Goal: Communication & Community: Answer question/provide support

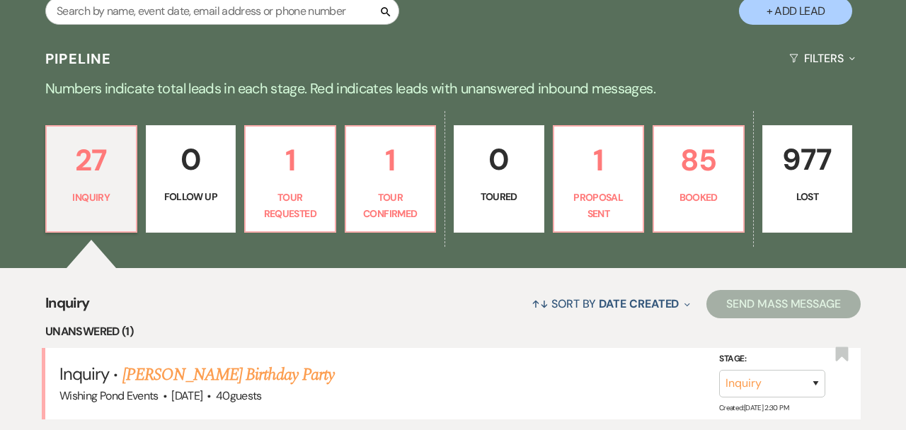
scroll to position [293, 0]
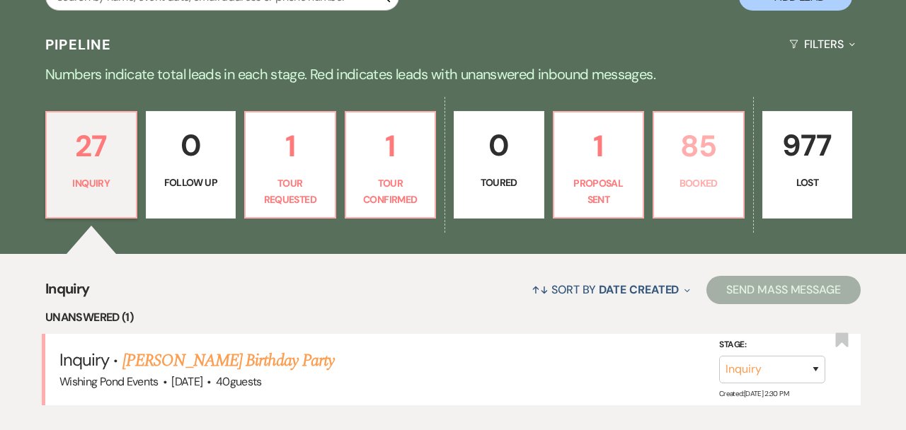
click at [707, 145] on p "85" at bounding box center [699, 145] width 72 height 47
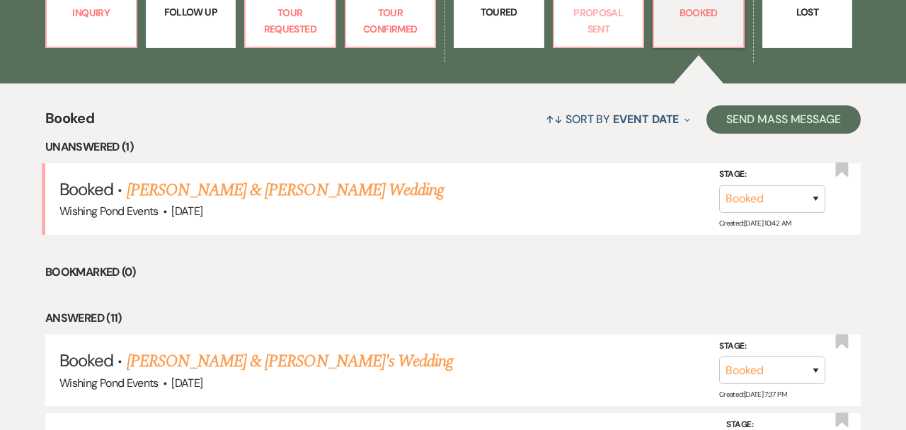
scroll to position [494, 0]
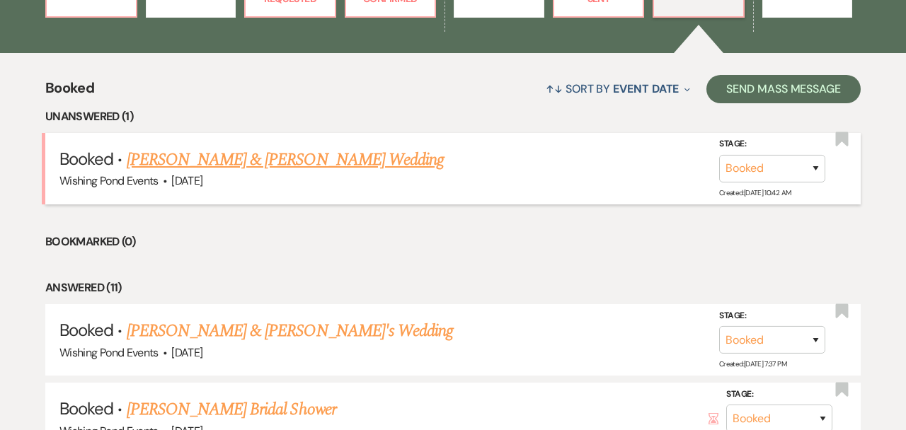
click at [353, 159] on link "[PERSON_NAME] & [PERSON_NAME] Wedding" at bounding box center [285, 159] width 317 height 25
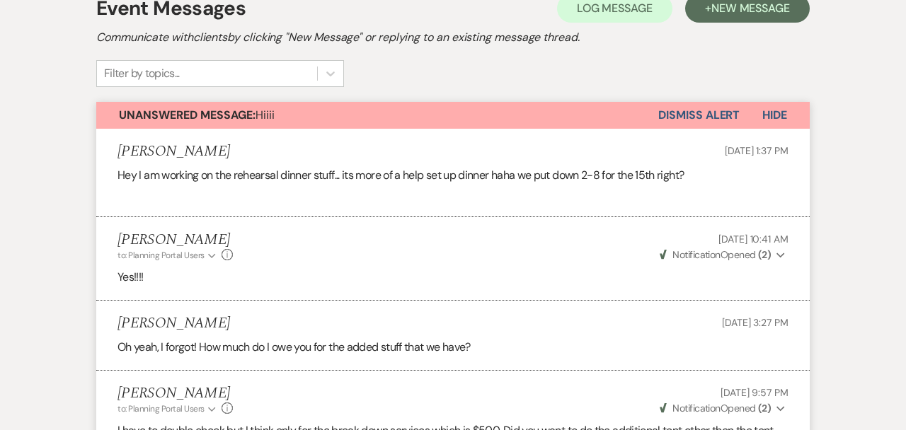
scroll to position [314, 0]
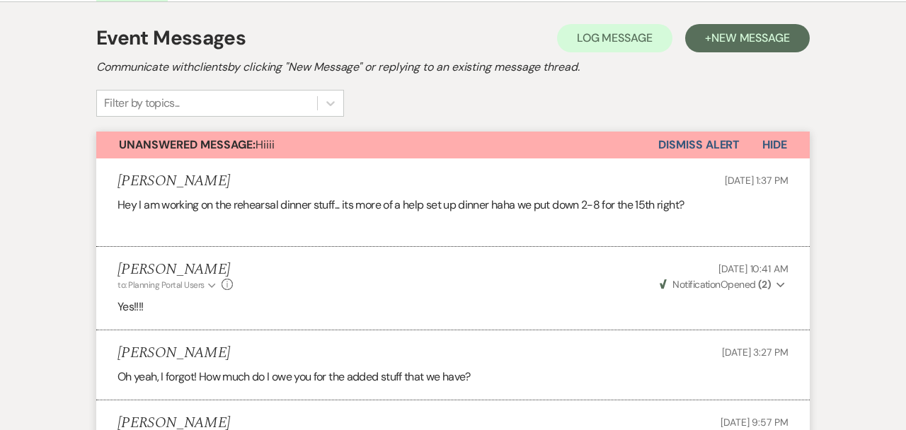
click at [686, 152] on button "Dismiss Alert" at bounding box center [698, 145] width 81 height 27
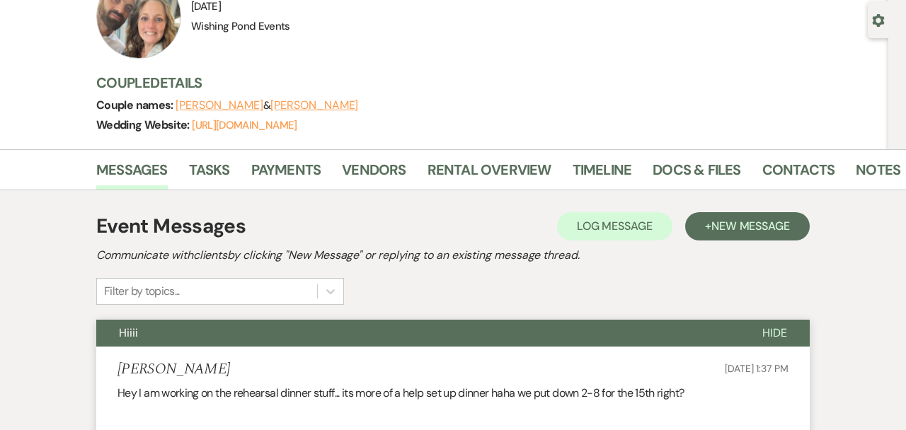
scroll to position [0, 0]
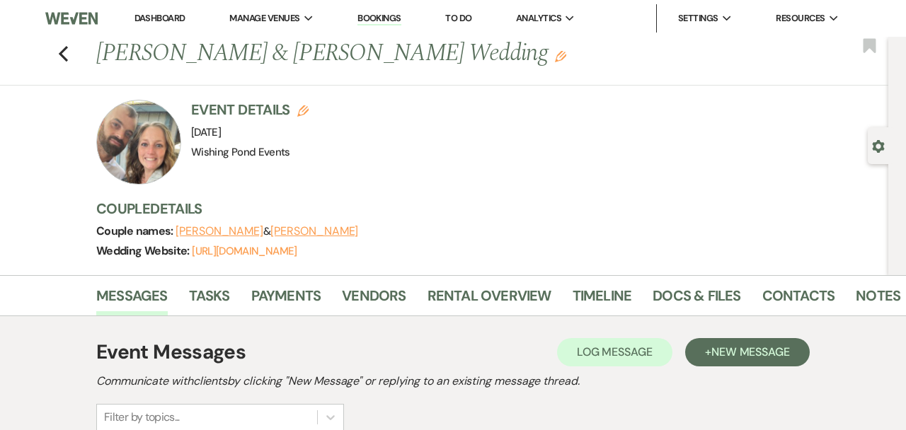
click at [127, 147] on div at bounding box center [138, 142] width 85 height 85
click at [64, 50] on use "button" at bounding box center [63, 54] width 9 height 16
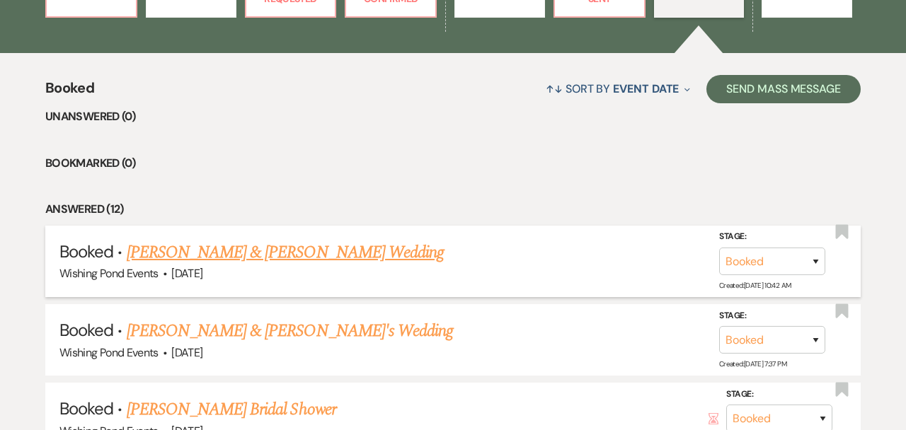
scroll to position [283, 0]
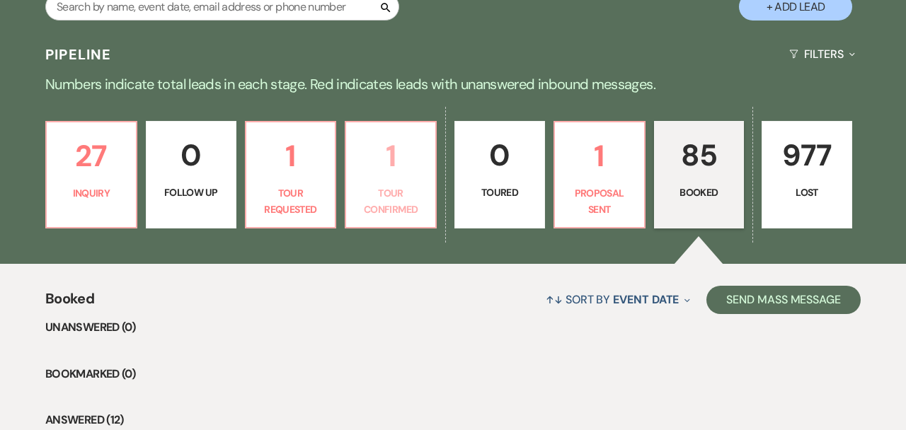
click at [394, 202] on p "Tour Confirmed" at bounding box center [391, 201] width 72 height 32
select select "4"
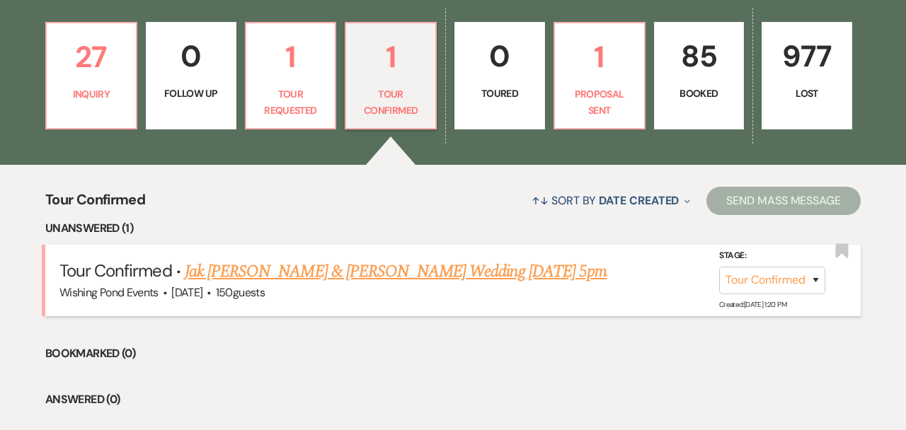
scroll to position [418, 0]
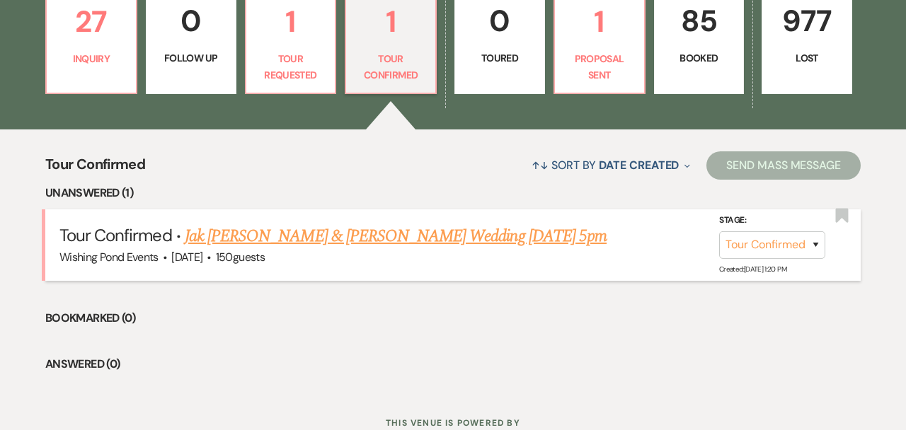
click at [407, 234] on link "Jak [PERSON_NAME] & [PERSON_NAME] Wedding [DATE] 5pm" at bounding box center [396, 236] width 422 height 25
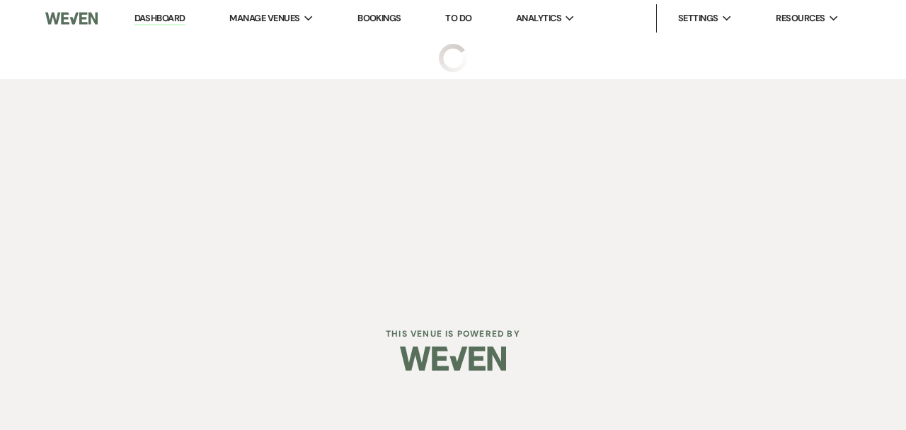
select select "4"
select select "5"
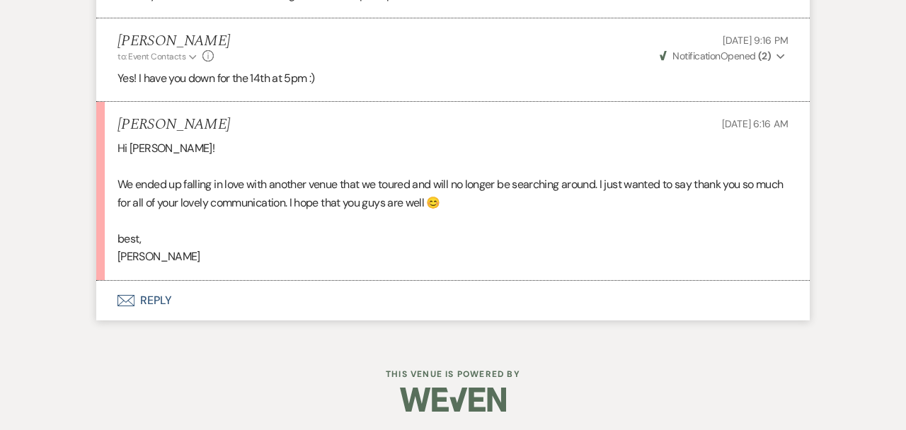
scroll to position [2111, 0]
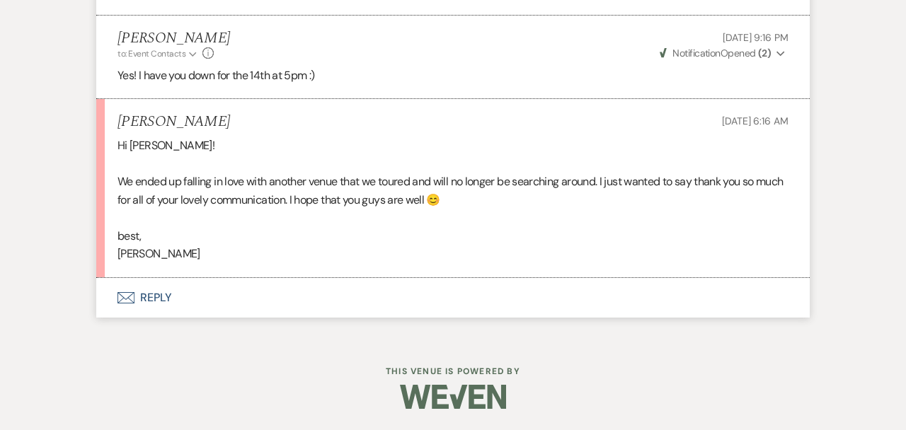
click at [418, 306] on button "Envelope Reply" at bounding box center [453, 298] width 714 height 40
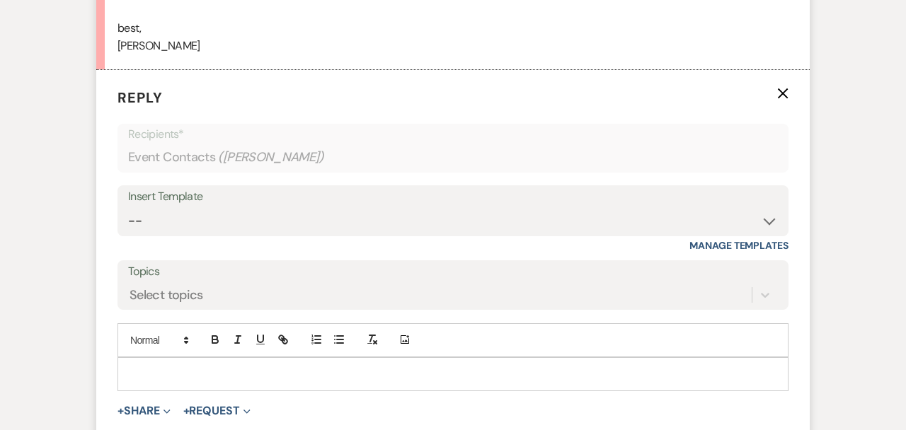
scroll to position [2321, 0]
click at [430, 367] on p at bounding box center [453, 373] width 649 height 16
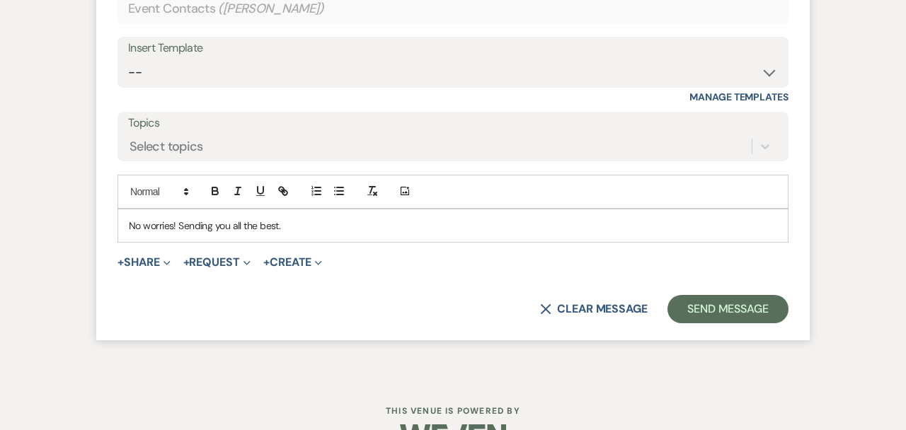
scroll to position [2469, 0]
click at [735, 309] on button "Send Message" at bounding box center [728, 309] width 121 height 28
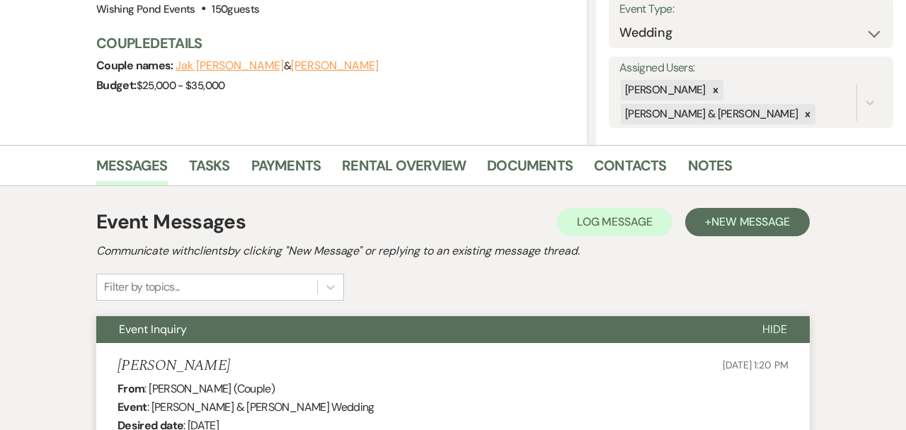
scroll to position [0, 0]
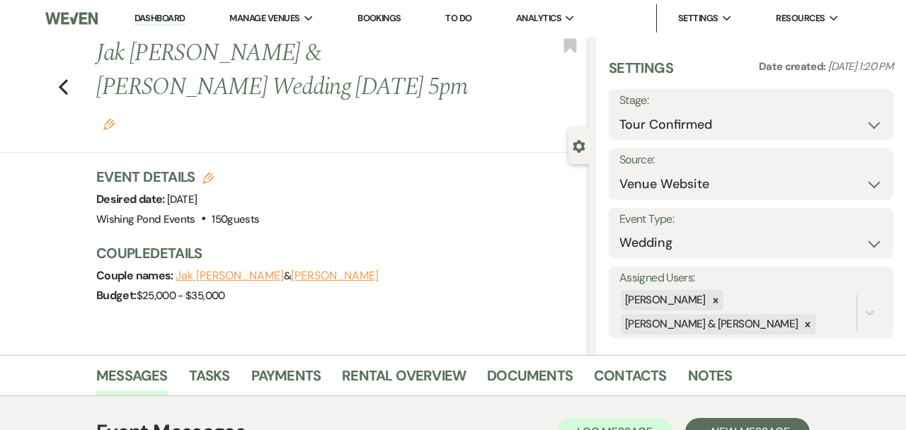
click at [769, 109] on label "Stage:" at bounding box center [750, 101] width 263 height 21
click at [769, 122] on select "Inquiry Follow Up Tour Requested Tour Confirmed Toured Proposal Sent Booked Lost" at bounding box center [750, 125] width 263 height 28
select select "8"
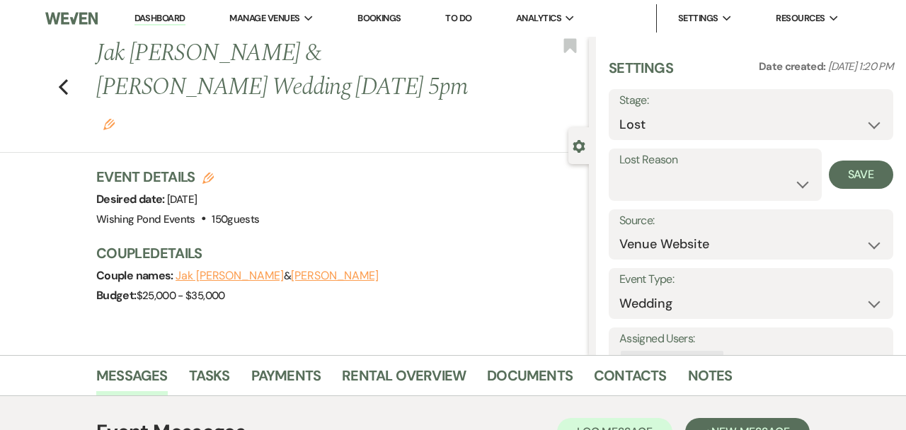
click at [770, 168] on label "Lost Reason" at bounding box center [715, 160] width 192 height 21
click at [770, 174] on select "Booked Elsewhere Budget Date Unavailable No Response Not a Good Match Capacity …" at bounding box center [715, 185] width 192 height 28
select select "6"
click at [876, 165] on button "Save" at bounding box center [861, 175] width 64 height 28
click at [62, 79] on icon "Previous" at bounding box center [63, 87] width 11 height 17
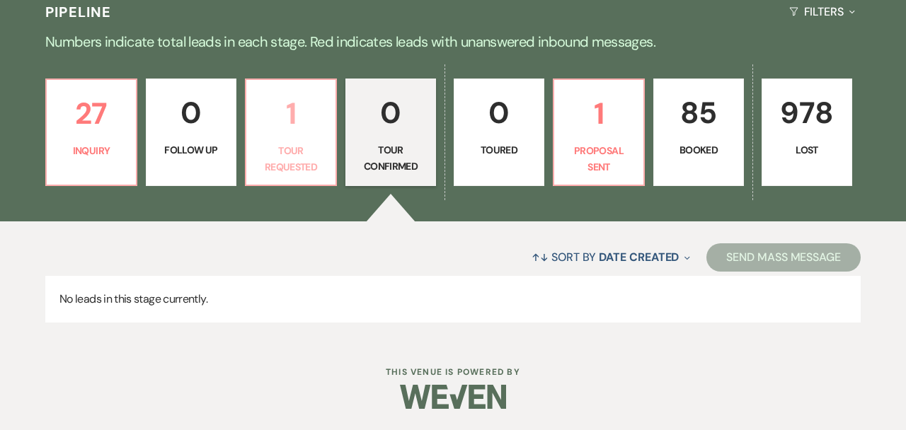
click at [276, 154] on p "Tour Requested" at bounding box center [291, 159] width 72 height 32
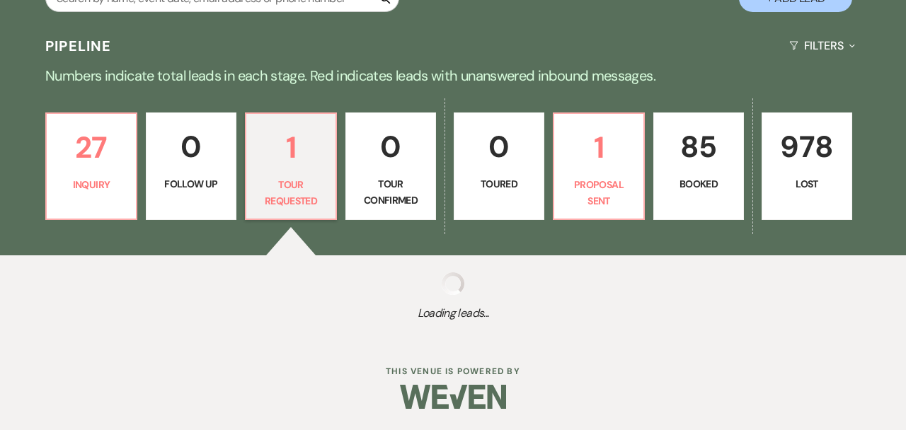
select select "2"
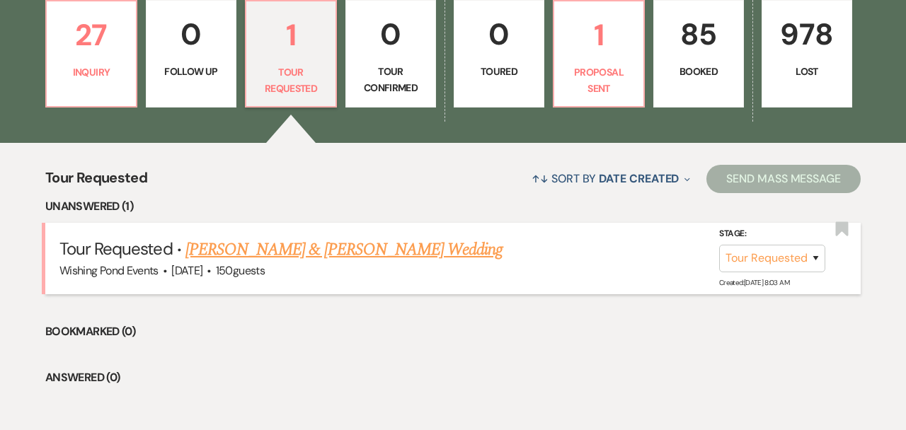
scroll to position [404, 0]
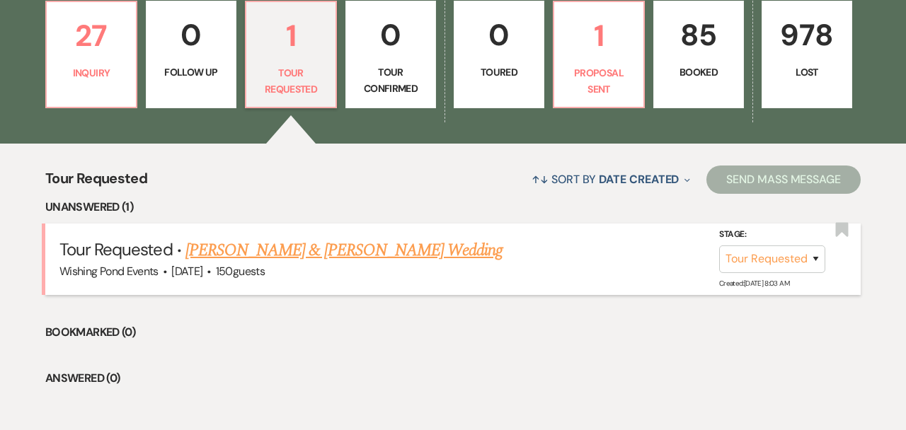
click at [336, 250] on link "[PERSON_NAME] & [PERSON_NAME] Wedding" at bounding box center [343, 250] width 317 height 25
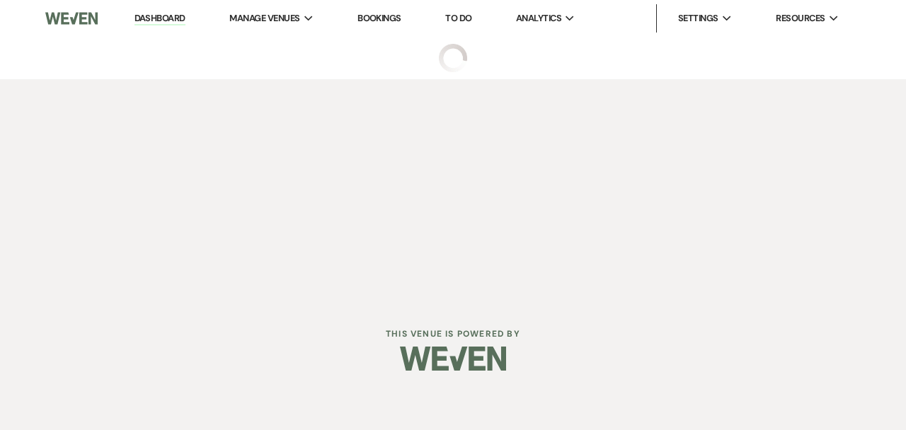
select select "2"
select select "1"
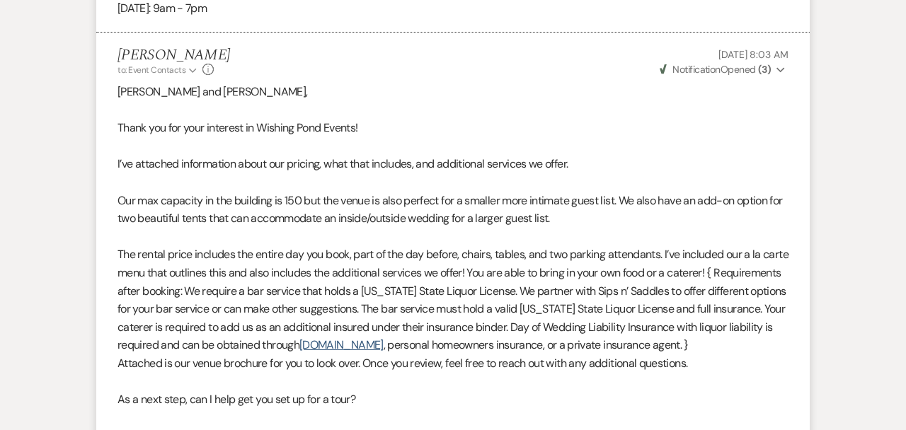
scroll to position [1674, 0]
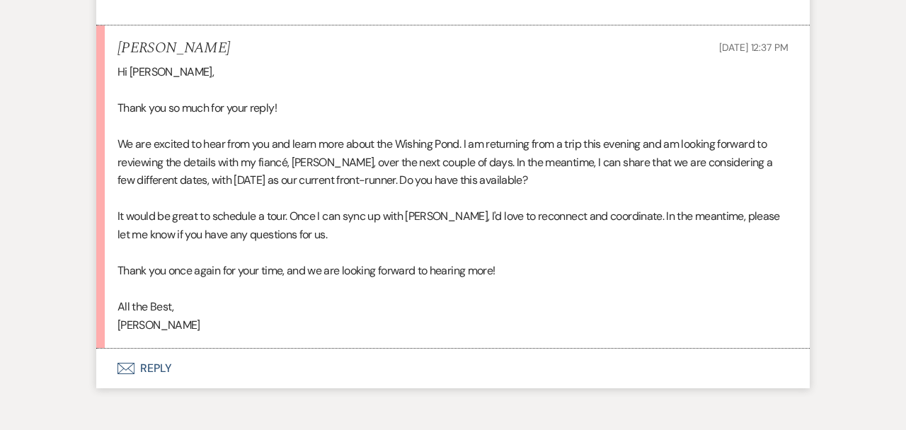
click at [432, 349] on button "Envelope Reply" at bounding box center [453, 369] width 714 height 40
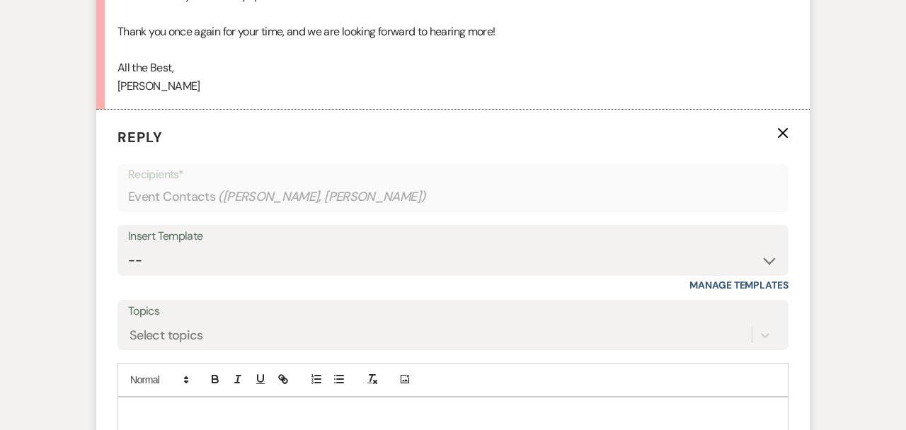
scroll to position [1948, 0]
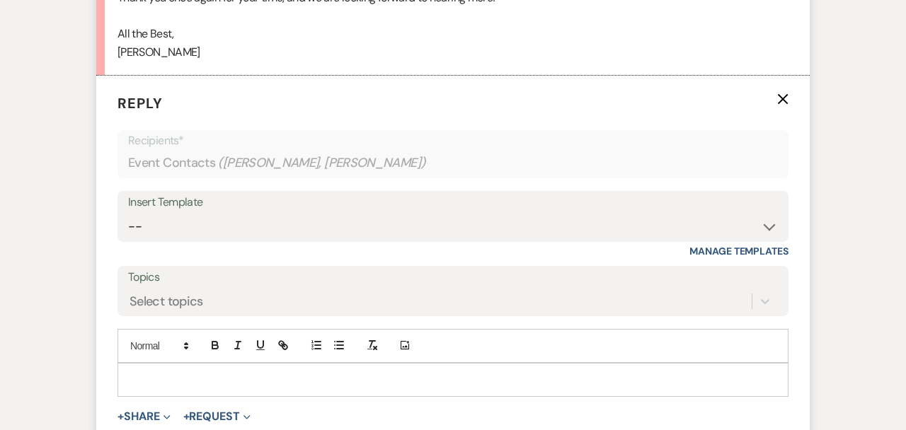
click at [375, 364] on div at bounding box center [453, 380] width 670 height 33
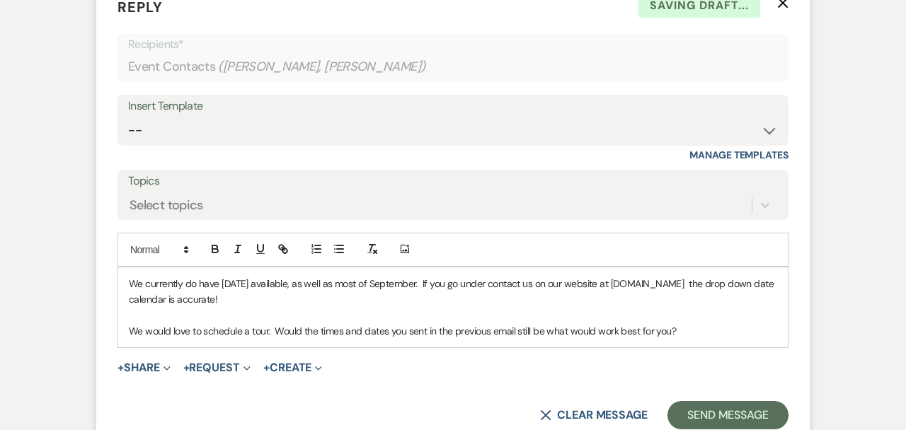
scroll to position [2046, 0]
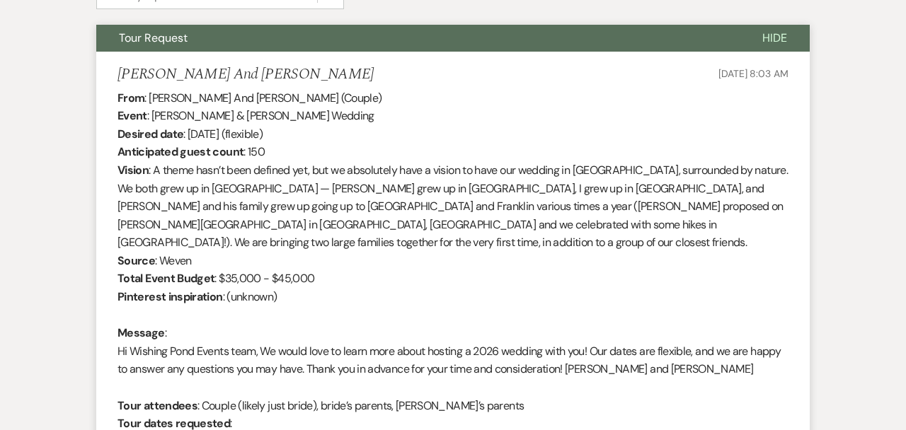
scroll to position [0, 0]
